Goal: Information Seeking & Learning: Learn about a topic

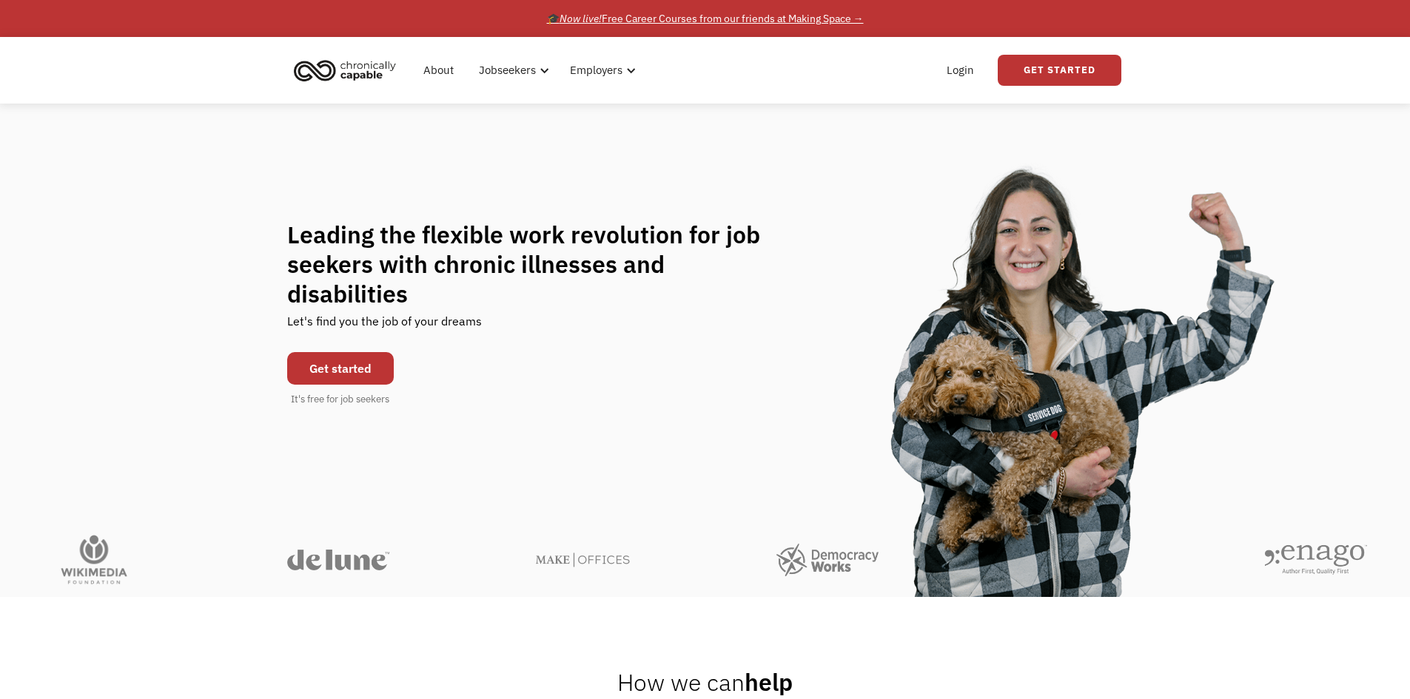
click at [681, 16] on div "🎓 Now live! Free Career Courses from our friends at Making Space →" at bounding box center [705, 19] width 317 height 18
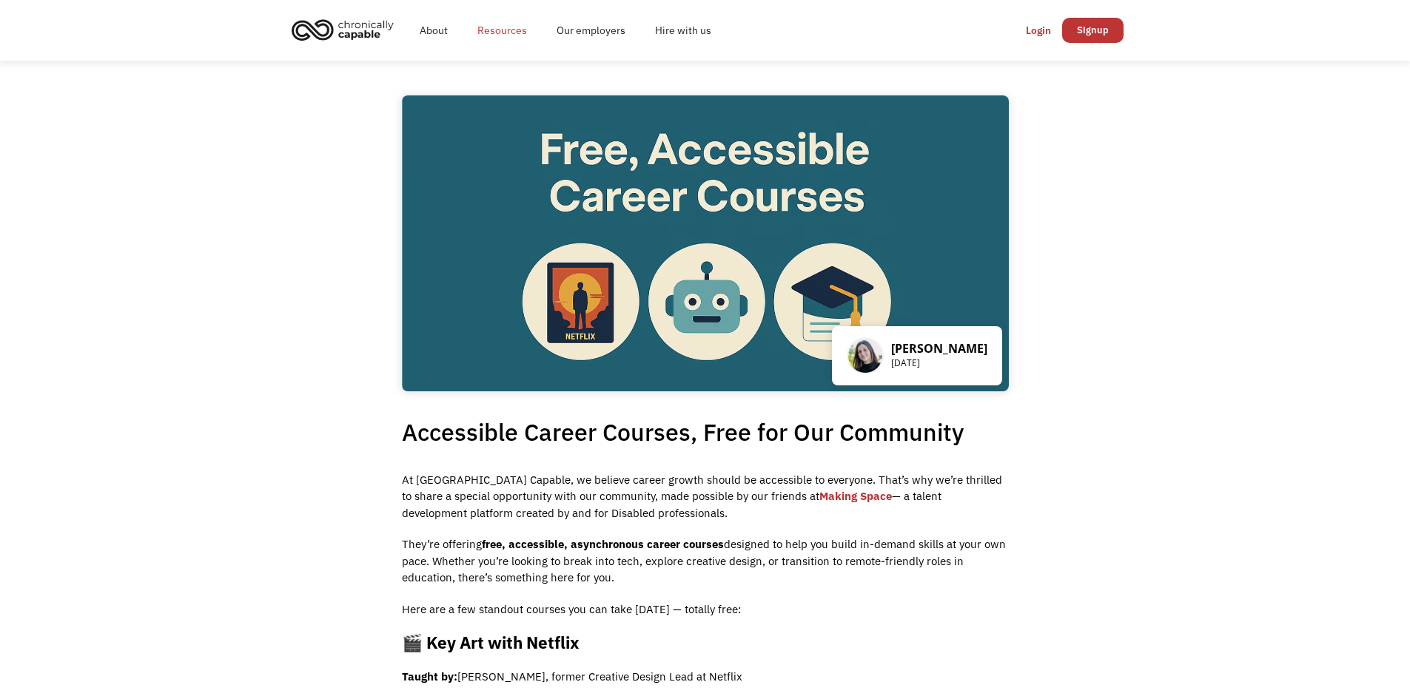
click at [511, 33] on link "Resources" at bounding box center [502, 30] width 79 height 47
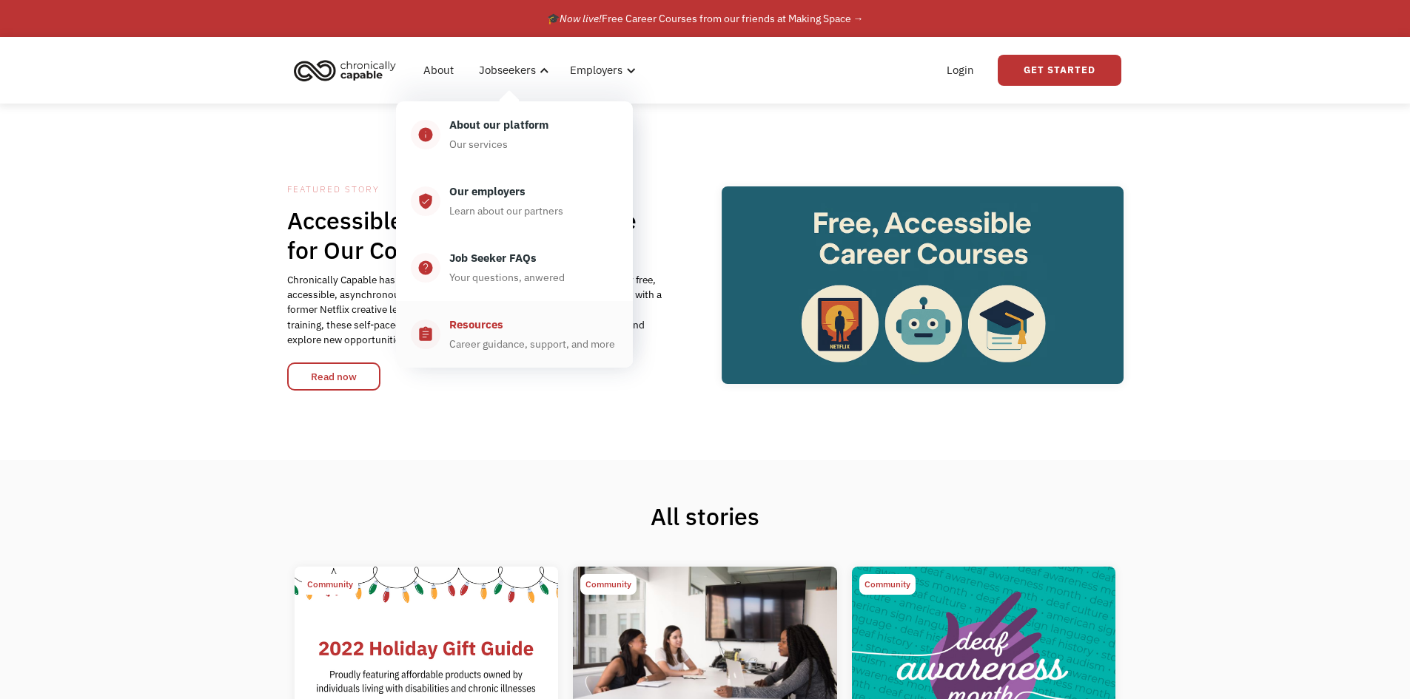
click at [491, 324] on div "Resources" at bounding box center [476, 325] width 54 height 18
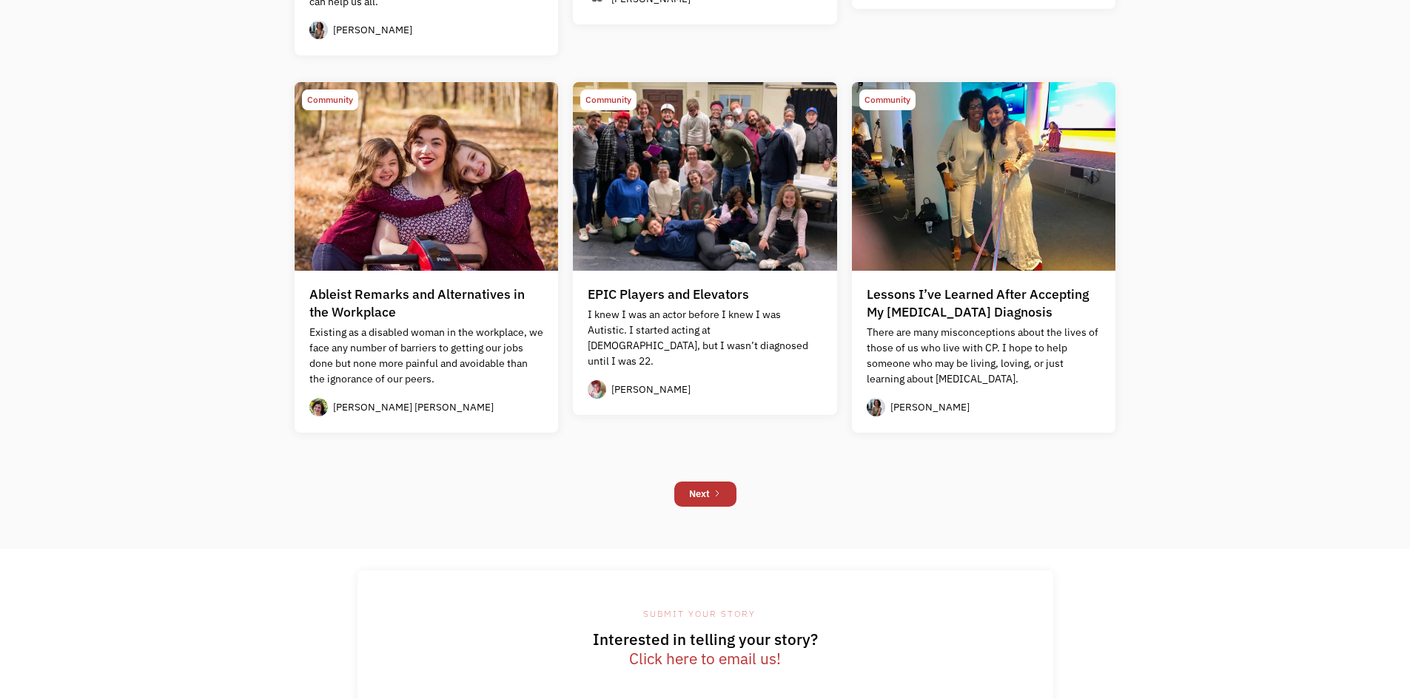
scroll to position [1417, 0]
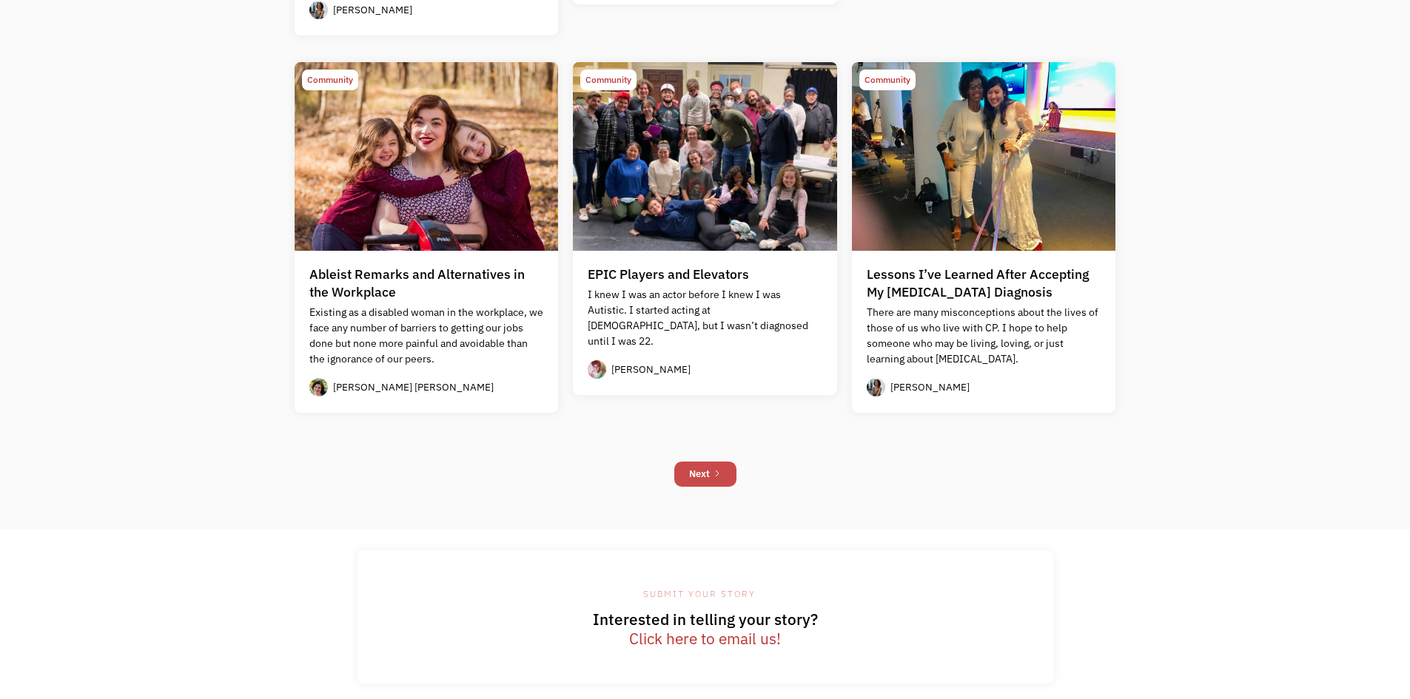
click at [711, 474] on link "Next" at bounding box center [705, 474] width 62 height 25
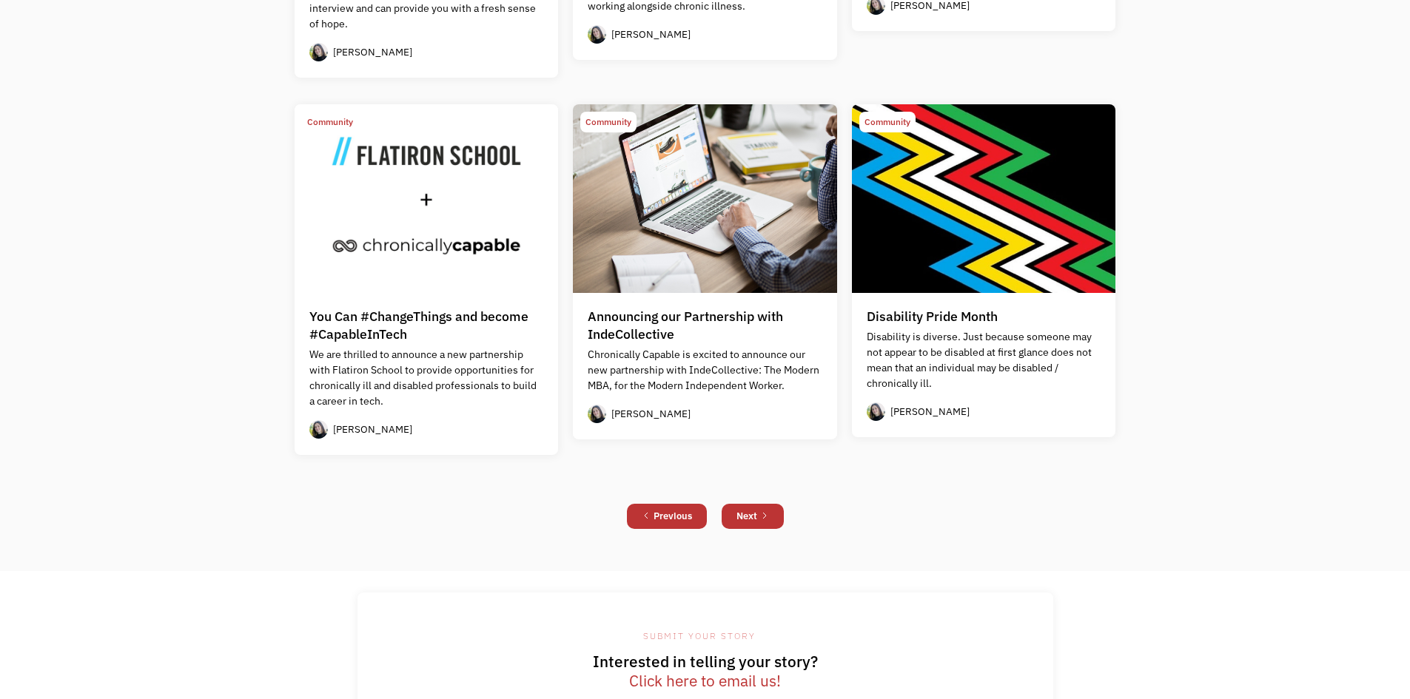
scroll to position [1300, 0]
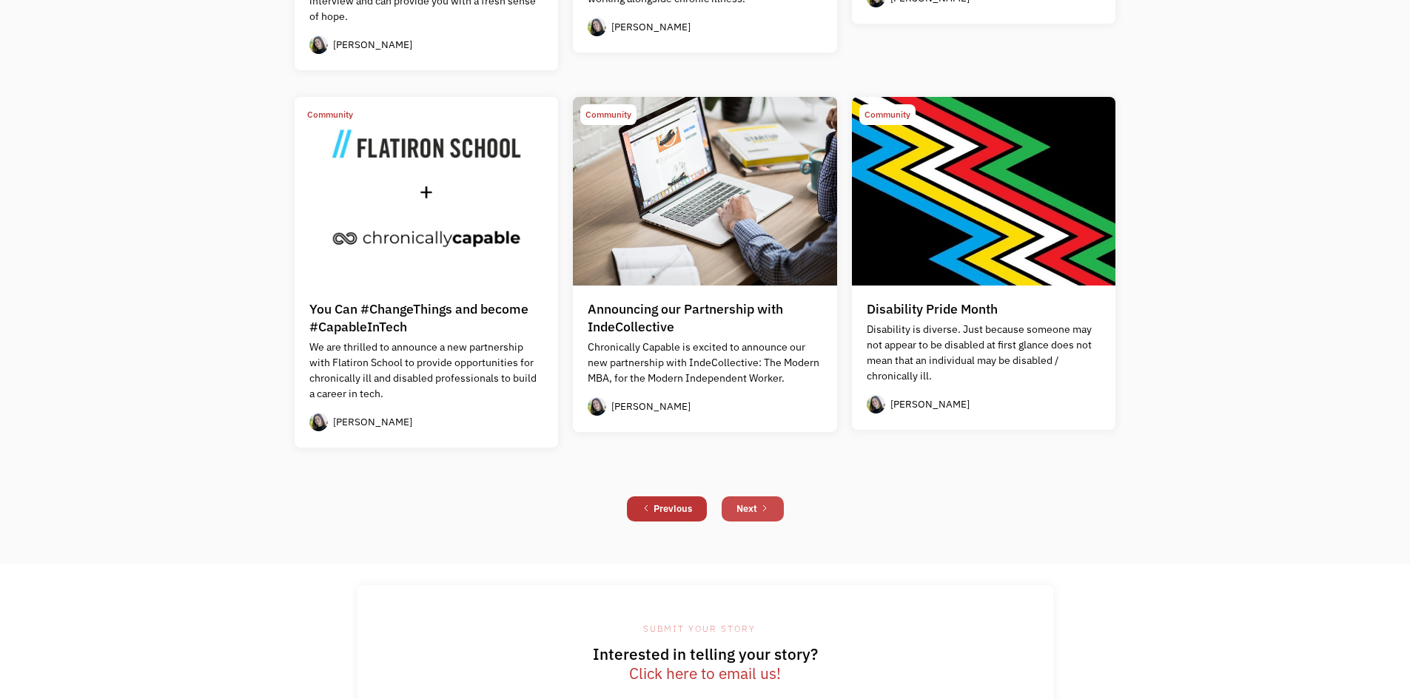
click at [769, 508] on link "Next" at bounding box center [753, 509] width 62 height 25
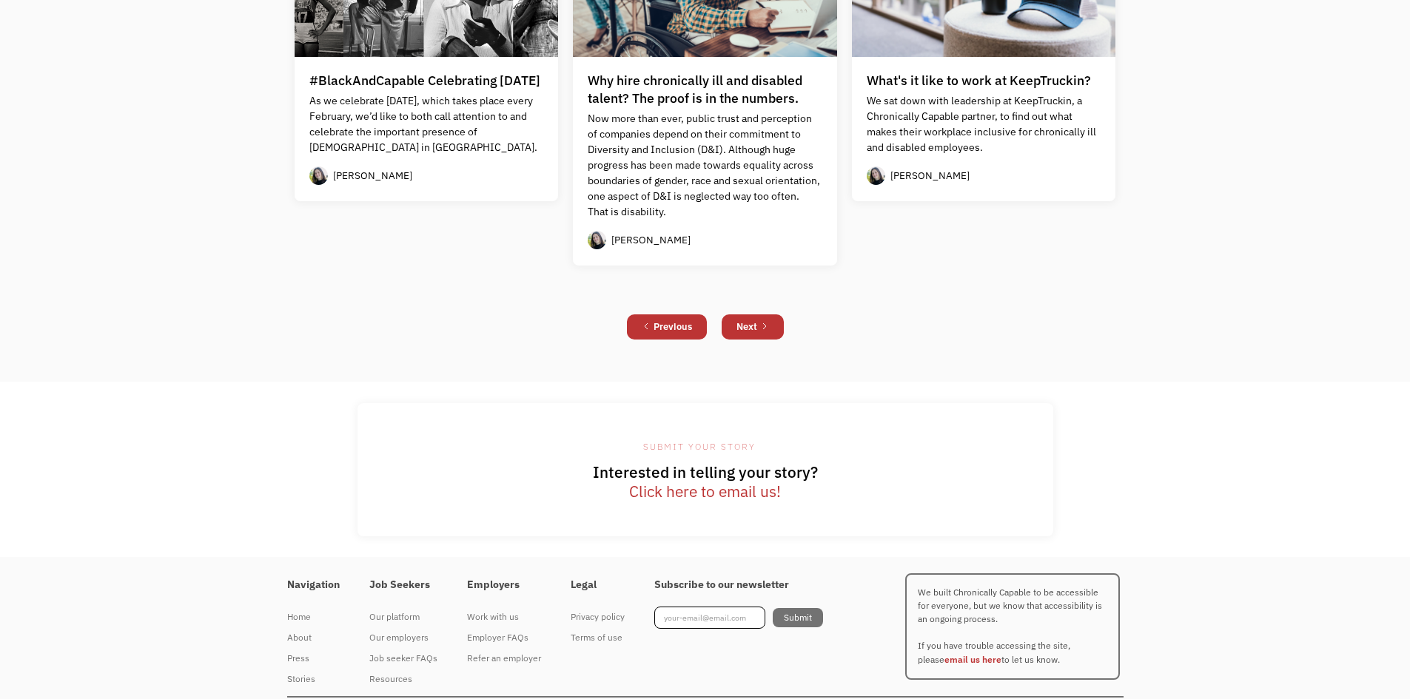
scroll to position [1585, 0]
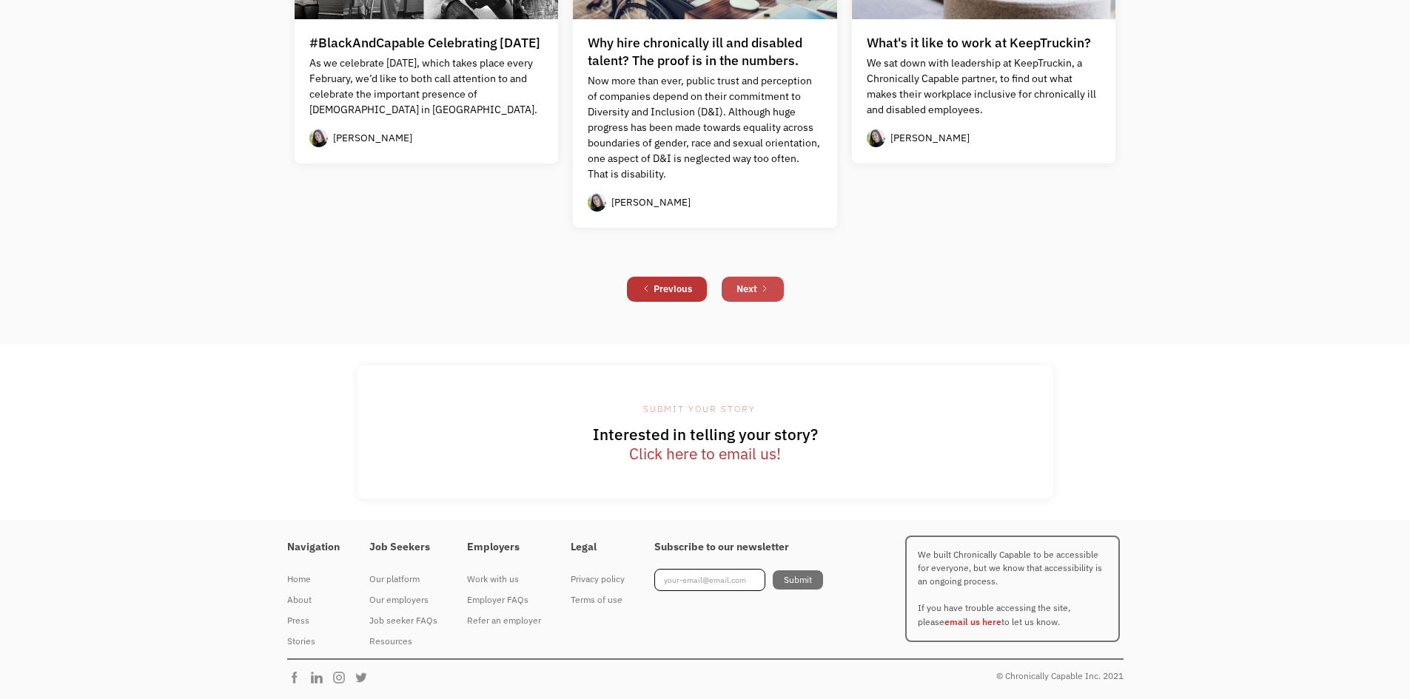
click at [743, 283] on div "Next" at bounding box center [746, 290] width 21 height 18
